Goal: Complete application form

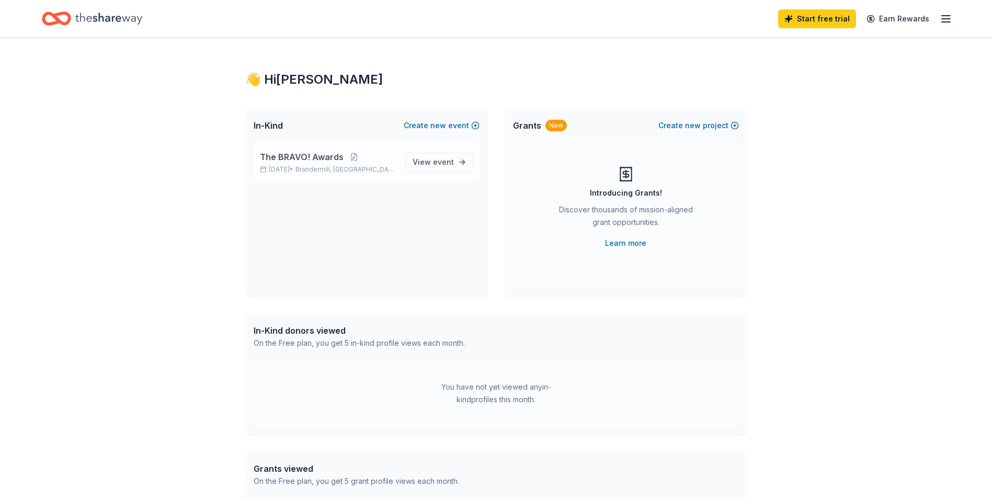
click at [329, 155] on span "The BRAVO! Awards" at bounding box center [302, 157] width 84 height 13
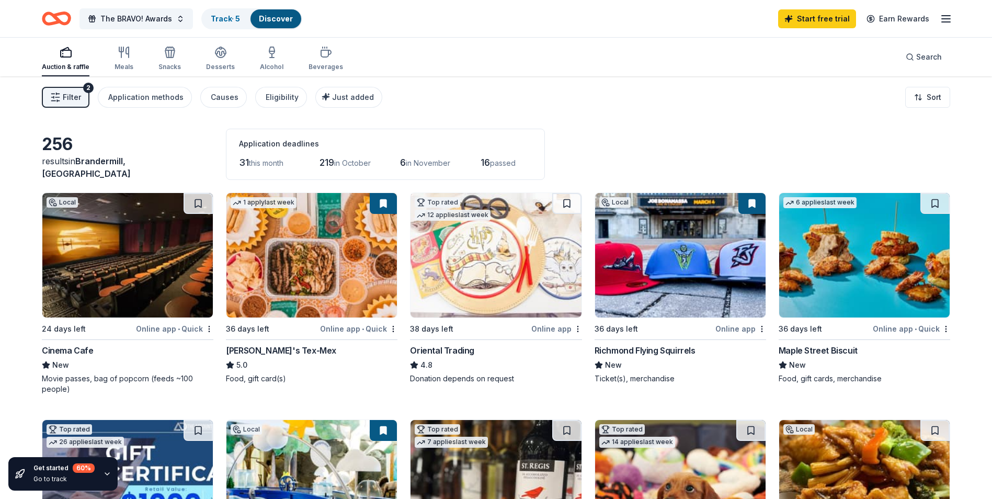
click at [176, 325] on div "Online app • Quick" at bounding box center [174, 328] width 77 height 13
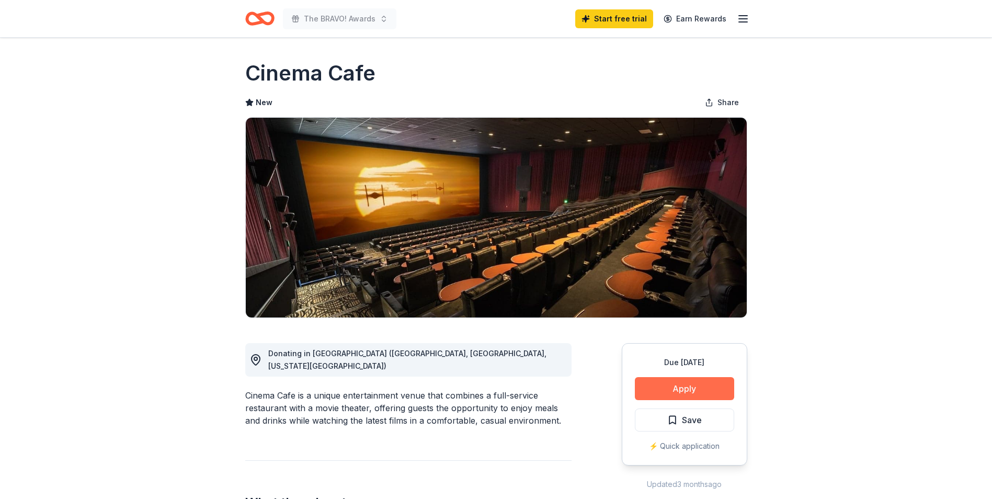
click at [663, 392] on button "Apply" at bounding box center [684, 388] width 99 height 23
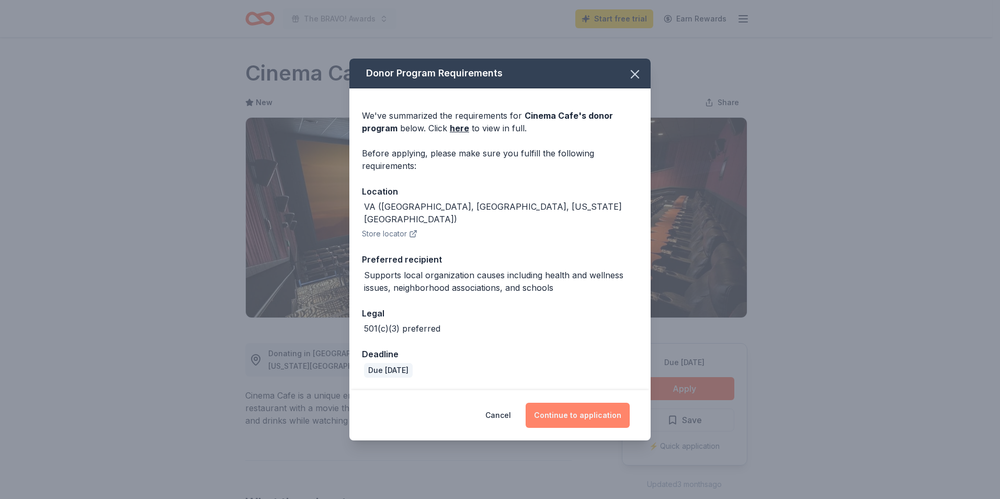
click at [575, 411] on button "Continue to application" at bounding box center [578, 415] width 104 height 25
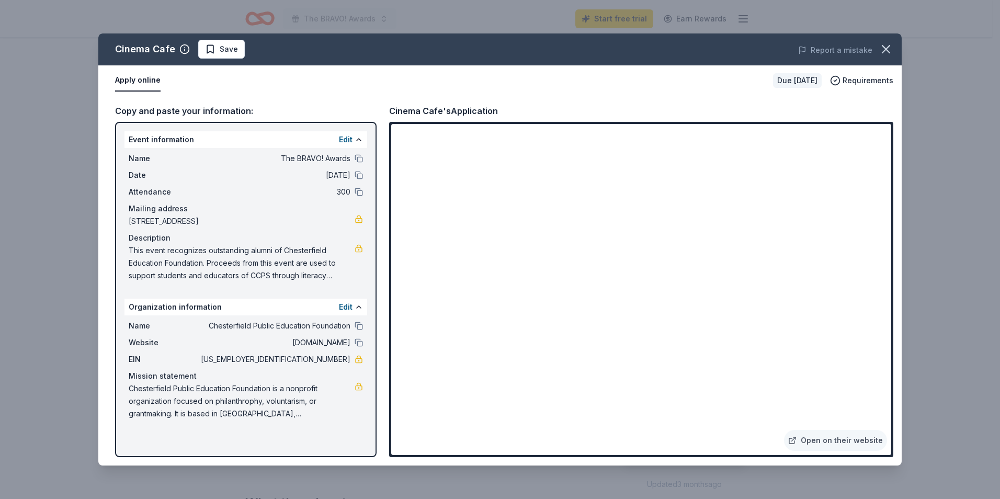
click at [195, 254] on span "This event recognizes outstanding alumni of Chesterfield Education Foundation. …" at bounding box center [242, 263] width 226 height 38
click at [349, 139] on button "Edit" at bounding box center [346, 139] width 14 height 13
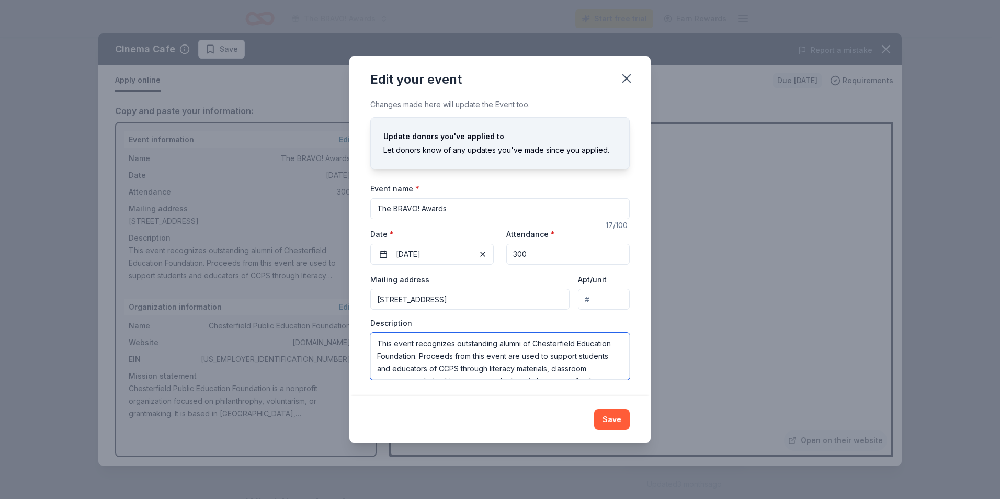
drag, startPoint x: 577, startPoint y: 341, endPoint x: 611, endPoint y: 345, distance: 34.3
click at [611, 345] on textarea "This event recognizes outstanding alumni of Chesterfield Education Foundation. …" at bounding box center [499, 356] width 259 height 47
drag, startPoint x: 546, startPoint y: 375, endPoint x: 365, endPoint y: 325, distance: 188.2
click at [365, 325] on div "Changes made here will update the Event too. Update donors you've applied to Le…" at bounding box center [499, 247] width 301 height 298
type textarea "This event recognizes outstanding alumni of Chesterfield County Public Schools.…"
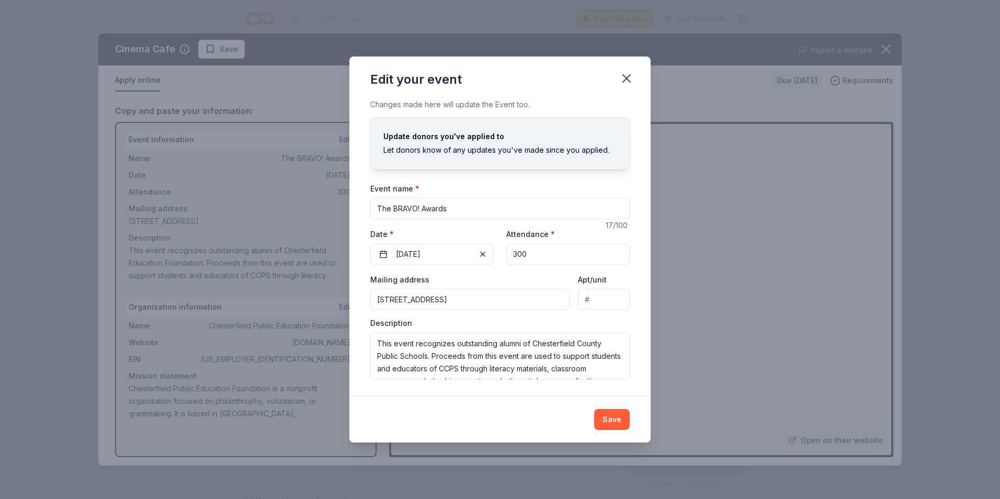
click at [543, 422] on div "Save" at bounding box center [499, 419] width 259 height 21
click at [613, 416] on button "Save" at bounding box center [612, 419] width 36 height 21
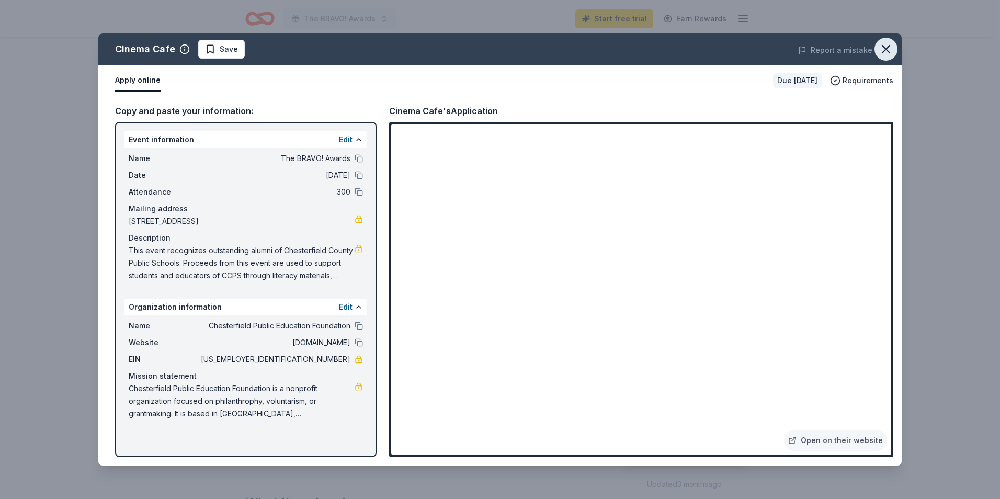
click at [891, 55] on icon "button" at bounding box center [886, 49] width 15 height 15
